Goal: Information Seeking & Learning: Learn about a topic

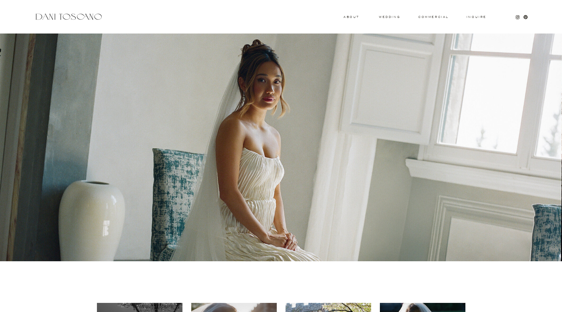
click at [80, 19] on div at bounding box center [68, 16] width 69 height 9
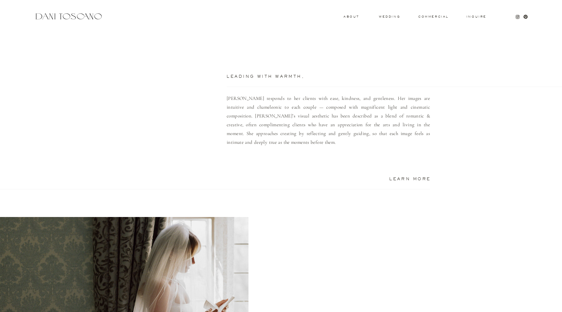
scroll to position [591, 0]
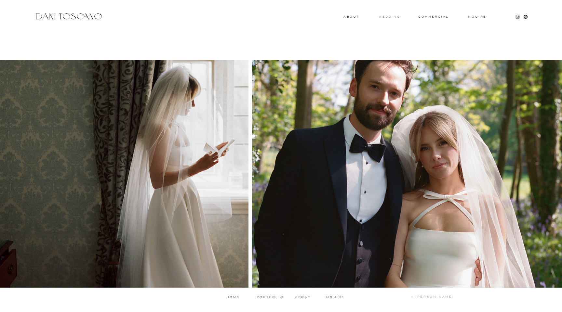
click at [389, 16] on h3 "wedding" at bounding box center [389, 16] width 21 height 2
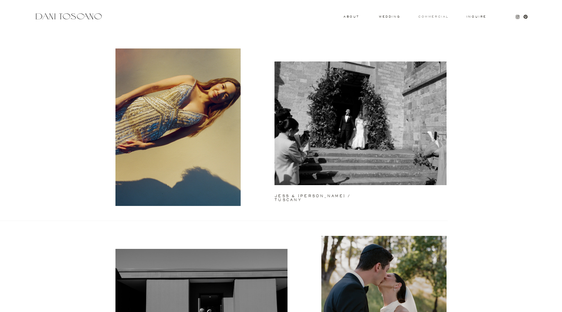
click at [435, 17] on h3 "commercial" at bounding box center [433, 16] width 30 height 3
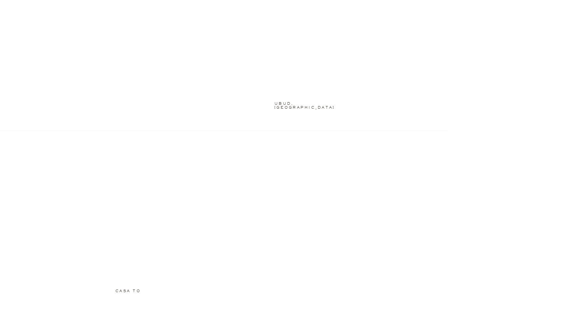
scroll to position [547, 0]
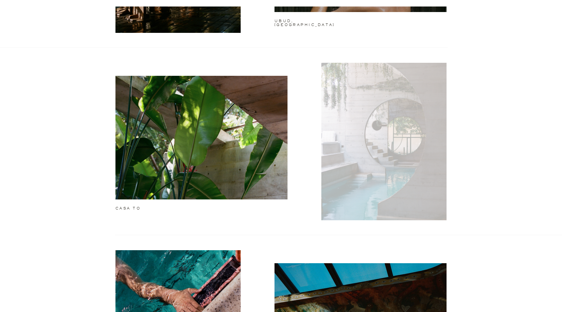
click at [415, 153] on div at bounding box center [383, 141] width 125 height 157
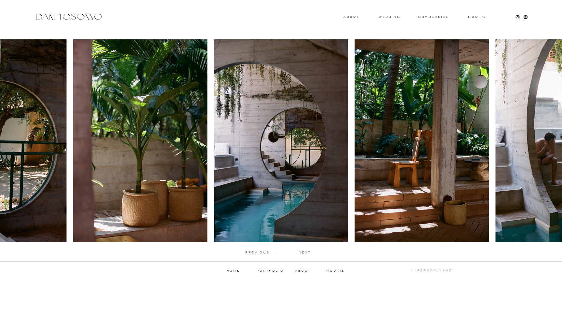
click at [421, 175] on img at bounding box center [421, 140] width 134 height 203
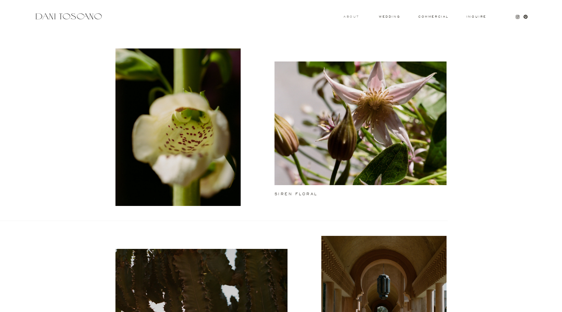
click at [347, 18] on h3 "About" at bounding box center [350, 16] width 14 height 2
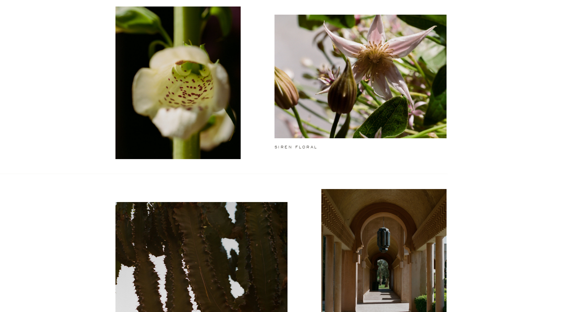
scroll to position [78, 0]
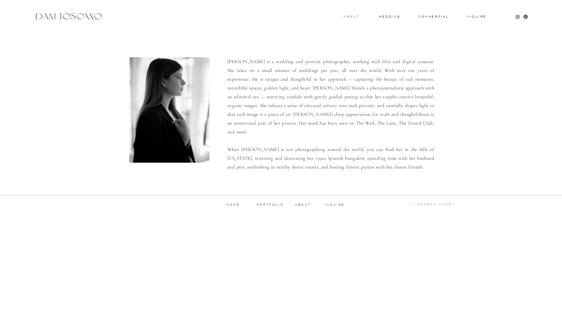
click at [352, 17] on h3 "About" at bounding box center [350, 16] width 14 height 2
click at [268, 204] on p "portfolio" at bounding box center [270, 204] width 32 height 3
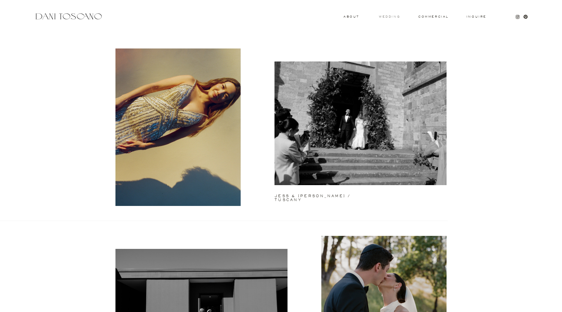
click at [389, 16] on h3 "wedding" at bounding box center [389, 16] width 21 height 2
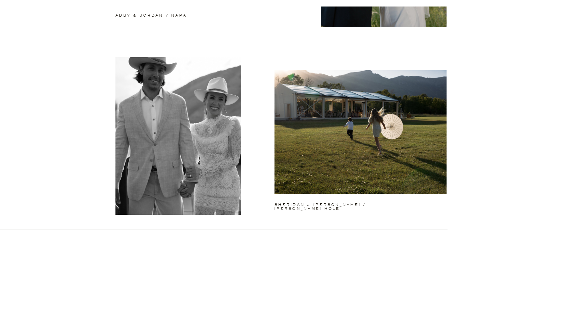
scroll to position [358, 0]
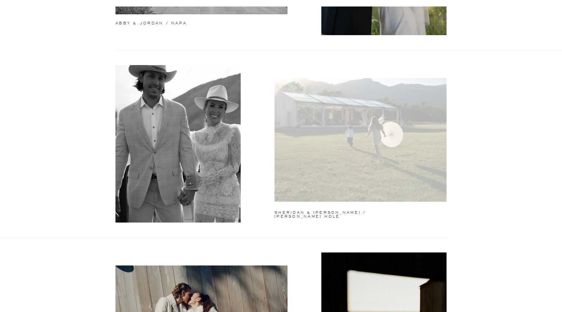
click at [329, 135] on div at bounding box center [360, 140] width 172 height 124
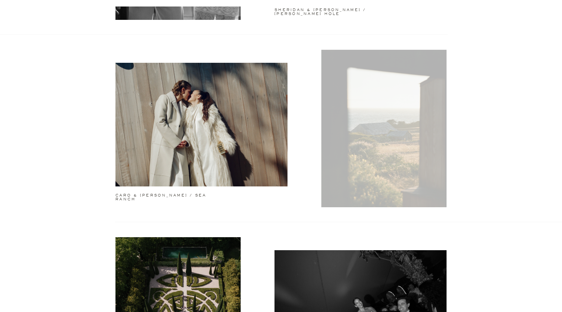
scroll to position [556, 0]
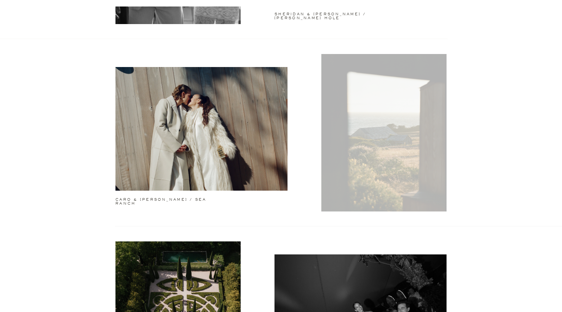
click at [393, 143] on div at bounding box center [383, 132] width 125 height 157
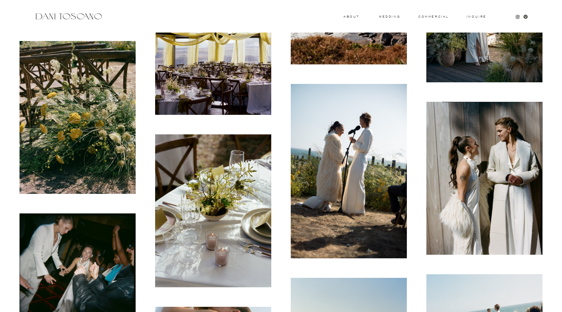
scroll to position [8625, 0]
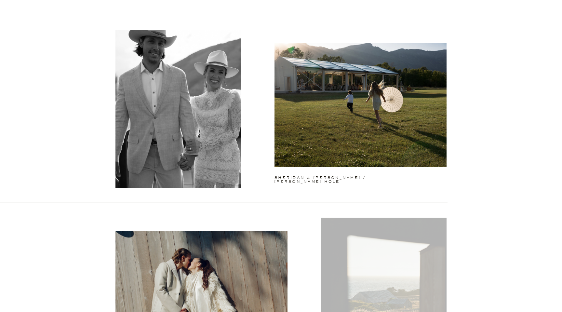
scroll to position [341, 0]
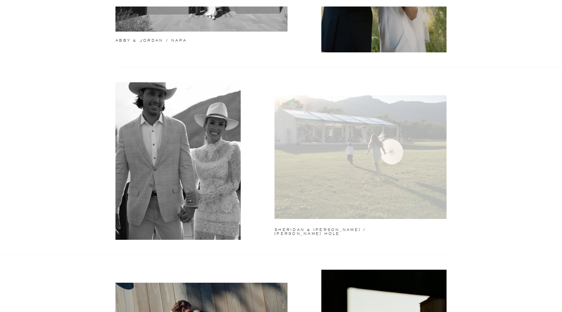
click at [345, 147] on div at bounding box center [360, 157] width 172 height 124
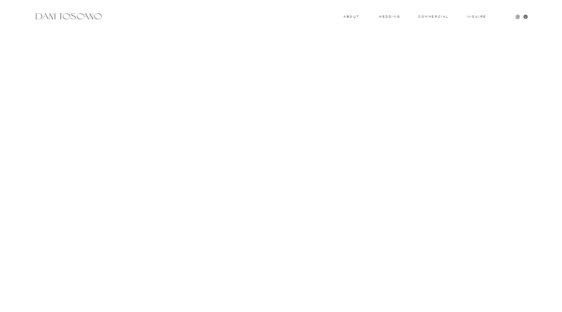
scroll to position [3169, 0]
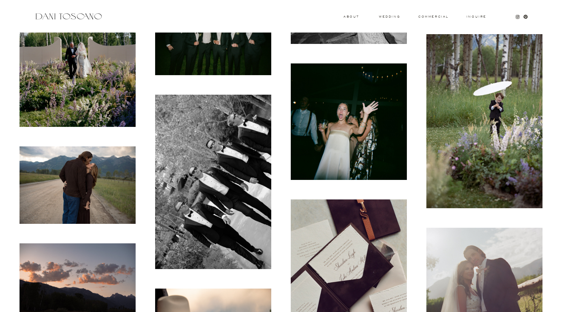
click at [494, 122] on img at bounding box center [484, 121] width 116 height 174
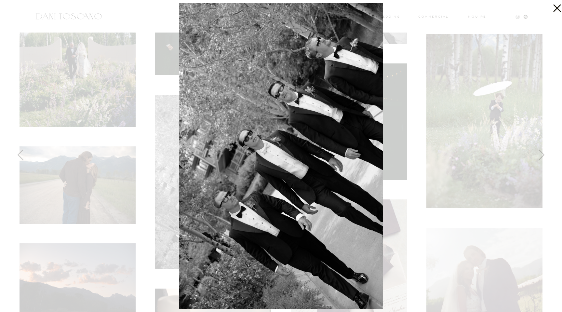
click at [494, 122] on div at bounding box center [281, 156] width 562 height 312
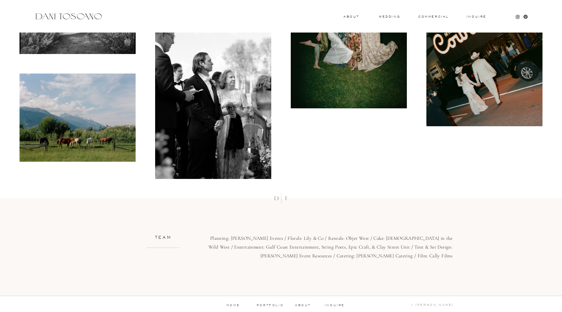
scroll to position [6755, 0]
